Goal: Task Accomplishment & Management: Use online tool/utility

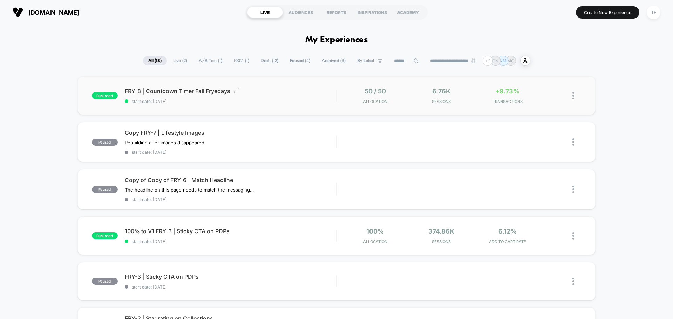
click at [276, 99] on span "start date: [DATE]" at bounding box center [230, 101] width 211 height 5
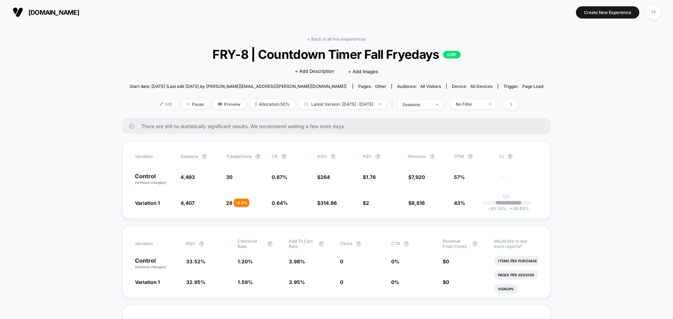
click at [158, 103] on span "Edit" at bounding box center [165, 103] width 23 height 9
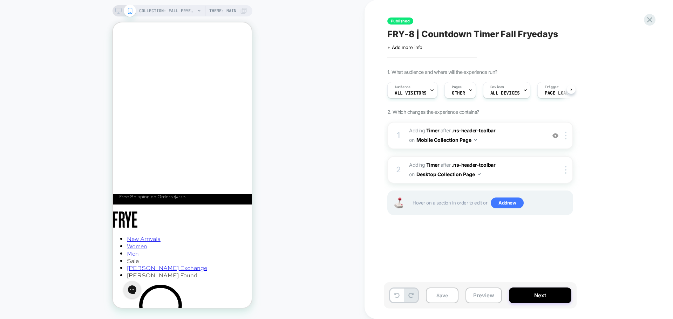
scroll to position [0, 0]
click at [648, 19] on icon at bounding box center [649, 19] width 5 height 5
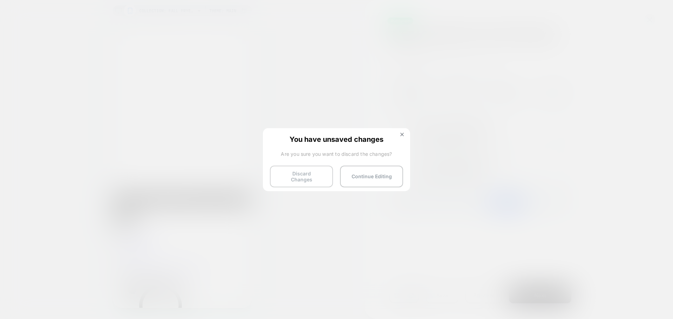
click at [295, 174] on button "Discard Changes" at bounding box center [301, 177] width 63 height 22
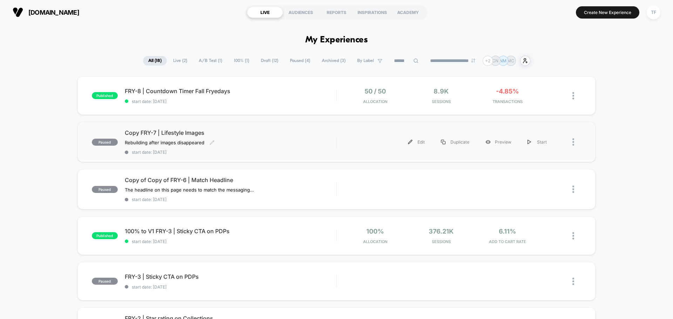
click at [299, 146] on div "Copy FRY-7 | Lifestyle Images Rebuilding after images disappeared Click to edit…" at bounding box center [230, 142] width 211 height 26
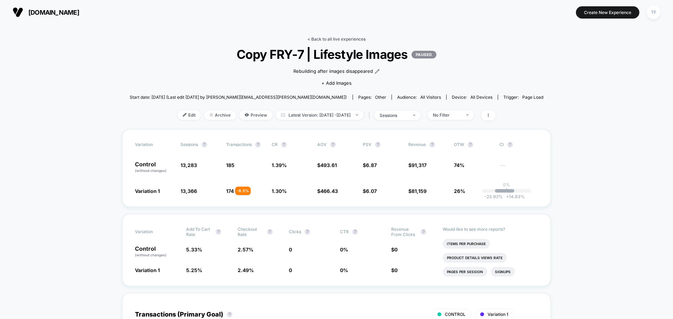
click at [326, 39] on link "< Back to all live experiences" at bounding box center [336, 38] width 58 height 5
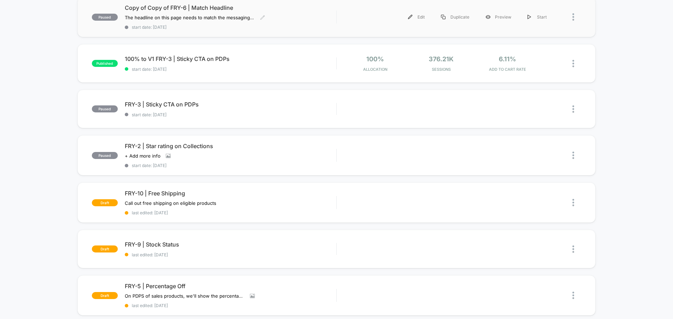
scroll to position [175, 0]
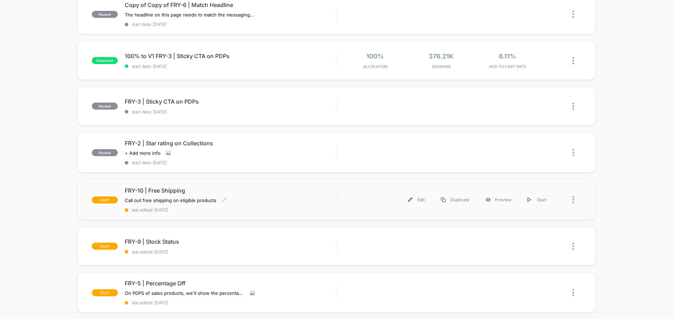
click at [285, 197] on div "FRY-10 | Free Shipping Call out free shipping on eligible products Click to edi…" at bounding box center [230, 200] width 211 height 26
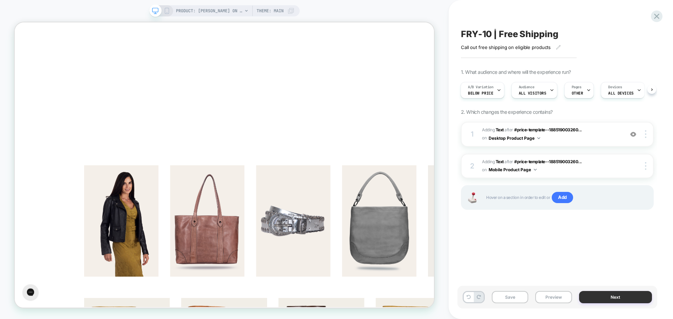
click at [597, 296] on button "Next" at bounding box center [615, 297] width 73 height 12
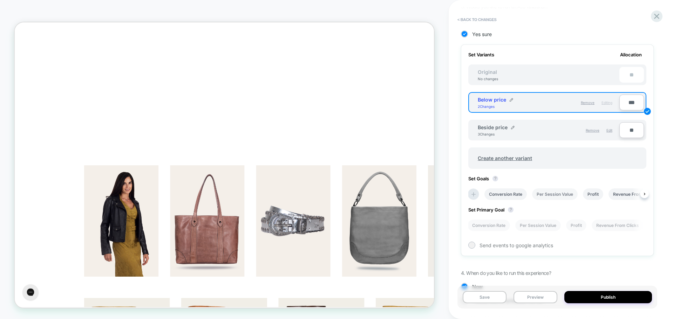
scroll to position [217, 0]
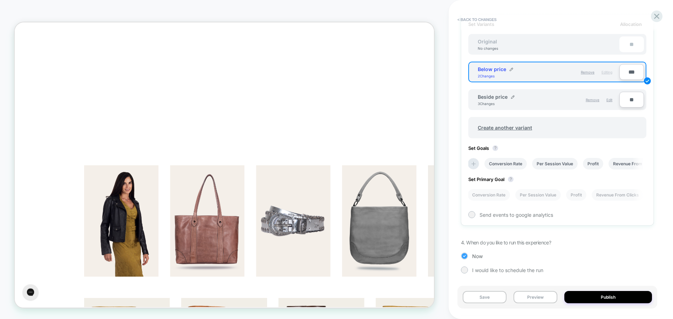
drag, startPoint x: 463, startPoint y: 270, endPoint x: 497, endPoint y: 257, distance: 36.6
click at [463, 270] on div at bounding box center [463, 269] width 5 height 5
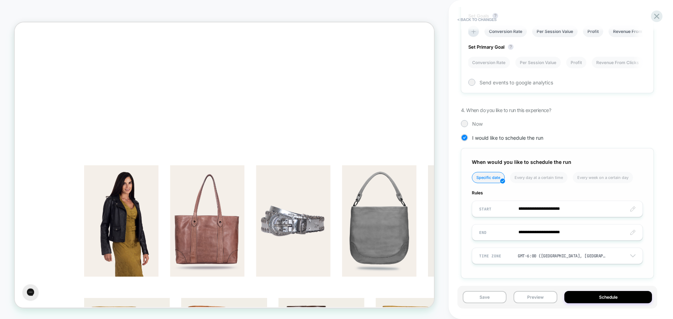
scroll to position [354, 0]
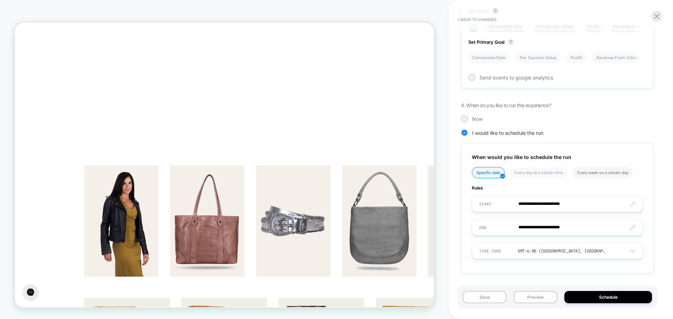
click at [607, 175] on li "Every week on a certain day" at bounding box center [602, 172] width 60 height 11
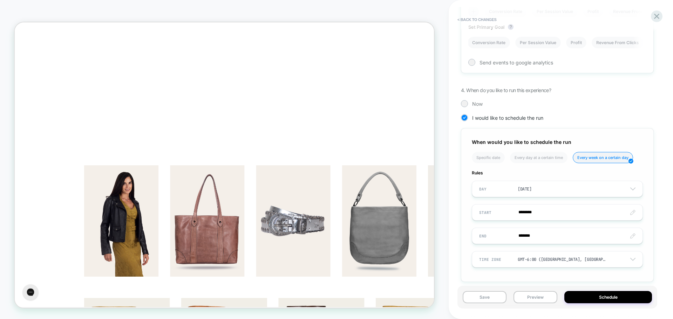
scroll to position [378, 0]
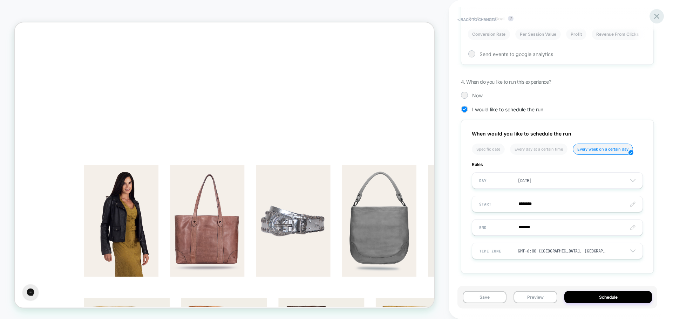
click at [657, 17] on icon at bounding box center [656, 16] width 5 height 5
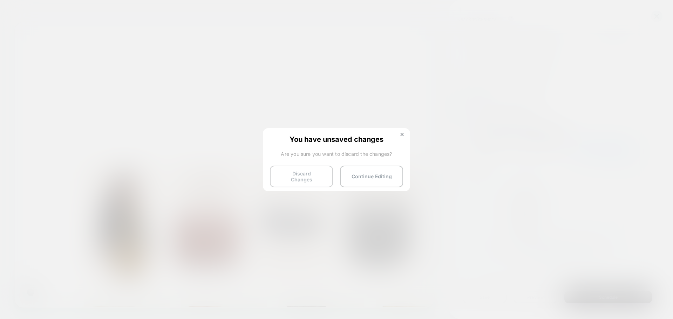
click at [308, 175] on button "Discard Changes" at bounding box center [301, 177] width 63 height 22
